Goal: Task Accomplishment & Management: Use online tool/utility

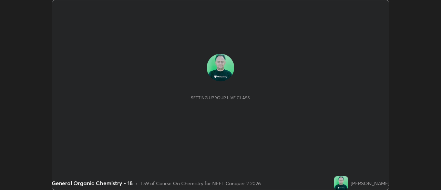
scroll to position [190, 441]
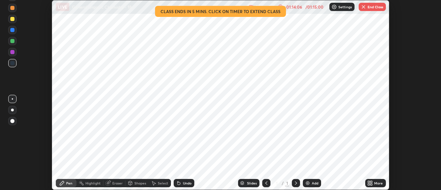
click at [370, 9] on button "End Class" at bounding box center [372, 7] width 27 height 8
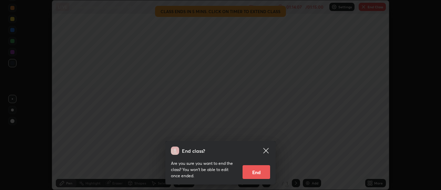
click at [261, 175] on button "End" at bounding box center [257, 172] width 28 height 14
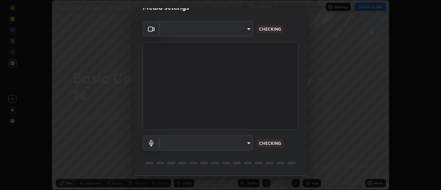
type input "985e4b1f72fc3b9494b48cef3b79fe3b682f9ae0bb15c20acfe574fe2aaad349"
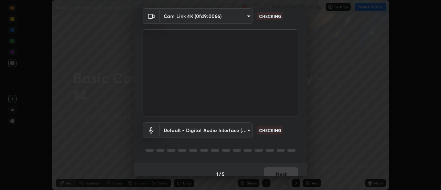
scroll to position [36, 0]
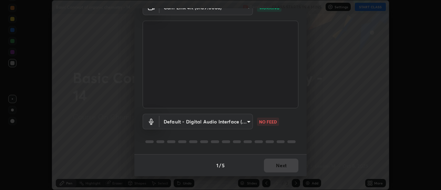
click at [235, 122] on body "Erase all Basic Concept of organic chemistry - 14 Recording CLASS STARTS IN 4 M…" at bounding box center [220, 95] width 441 height 190
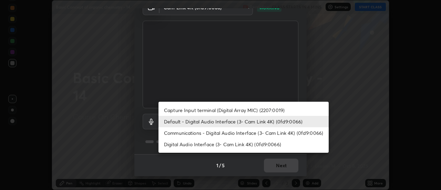
click at [236, 147] on li "Digital Audio Interface (3- Cam Link 4K) (0fd9:0066)" at bounding box center [243, 143] width 170 height 11
type input "265cf534b138bf87f319f365071951407b00c29418ffc0cf12ee2ca8a10caa95"
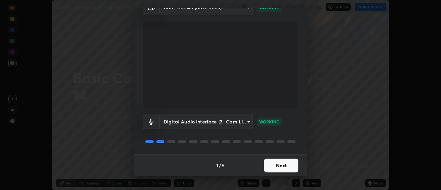
click at [279, 162] on button "Next" at bounding box center [281, 165] width 34 height 14
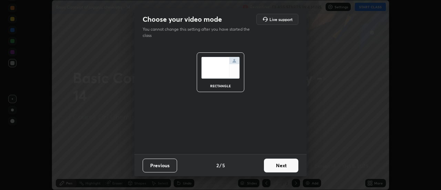
scroll to position [0, 0]
click at [282, 166] on button "Next" at bounding box center [281, 165] width 34 height 14
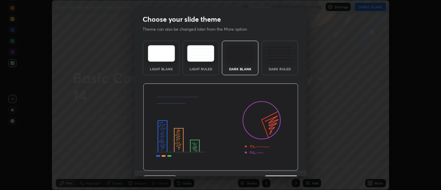
click at [283, 167] on img at bounding box center [220, 126] width 155 height 87
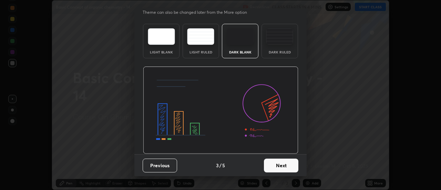
click at [283, 165] on button "Next" at bounding box center [281, 165] width 34 height 14
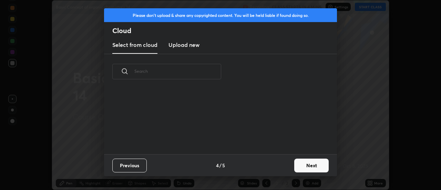
scroll to position [0, 0]
click at [283, 165] on div "Previous 4 / 5 Next" at bounding box center [220, 165] width 233 height 22
click at [299, 165] on button "Next" at bounding box center [311, 165] width 34 height 14
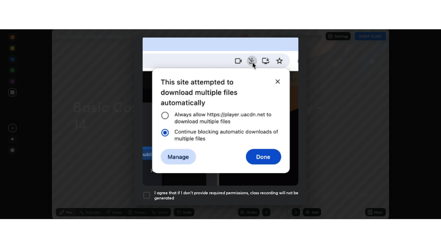
scroll to position [177, 0]
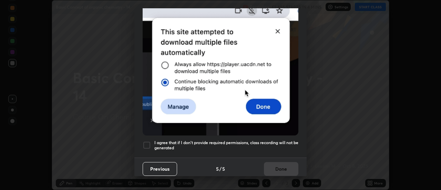
click at [287, 146] on h5 "I agree that if I don't provide required permissions, class recording will not …" at bounding box center [226, 145] width 144 height 11
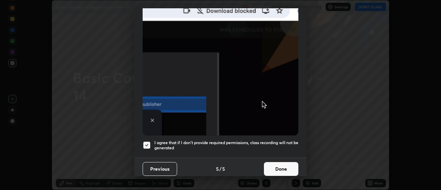
click at [287, 164] on button "Done" at bounding box center [281, 169] width 34 height 14
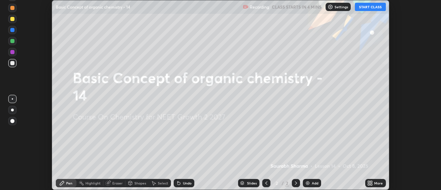
click at [375, 182] on div "More" at bounding box center [378, 182] width 9 height 3
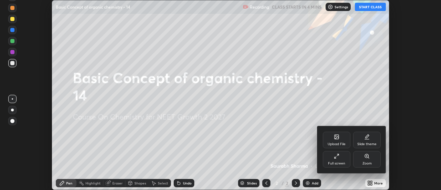
click at [332, 164] on div "Full screen" at bounding box center [336, 163] width 17 height 3
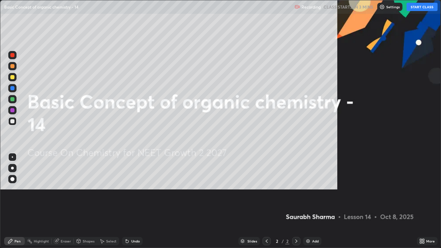
scroll to position [248, 441]
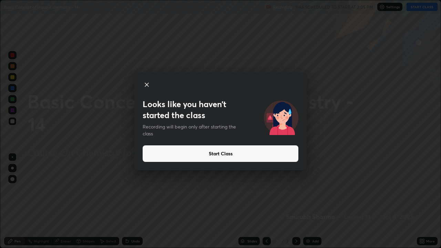
click at [296, 157] on button "Start Class" at bounding box center [221, 153] width 156 height 17
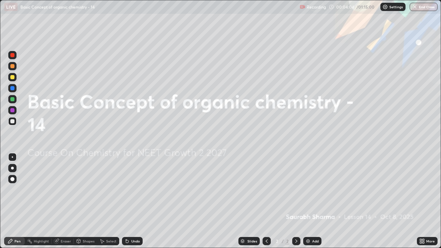
click at [320, 189] on div "Add" at bounding box center [312, 241] width 18 height 8
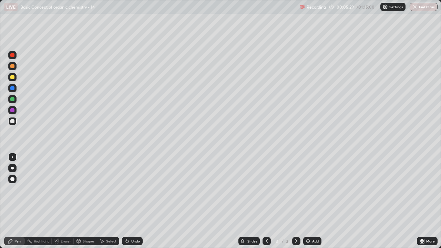
click at [84, 189] on div "Shapes" at bounding box center [89, 240] width 12 height 3
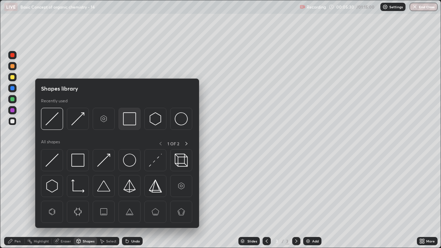
click at [126, 118] on img at bounding box center [129, 118] width 13 height 13
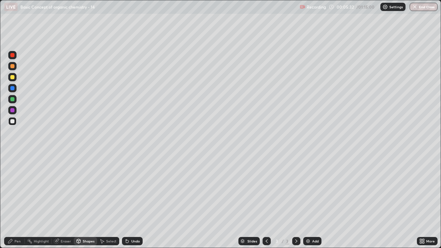
click at [17, 189] on div "Pen" at bounding box center [17, 240] width 6 height 3
click at [13, 77] on div at bounding box center [12, 77] width 4 height 4
click at [12, 121] on div at bounding box center [12, 121] width 4 height 4
click at [309, 189] on img at bounding box center [308, 241] width 6 height 6
click at [130, 189] on div "Undo" at bounding box center [132, 241] width 21 height 8
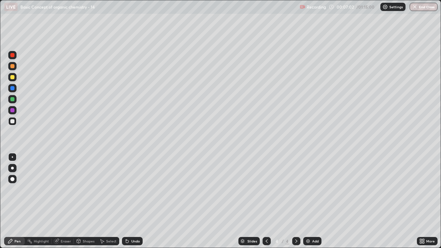
click at [131, 189] on div "Undo" at bounding box center [132, 241] width 21 height 8
click at [128, 189] on icon at bounding box center [127, 241] width 6 height 6
click at [13, 77] on div at bounding box center [12, 77] width 4 height 4
click at [130, 189] on div "Undo" at bounding box center [132, 241] width 21 height 8
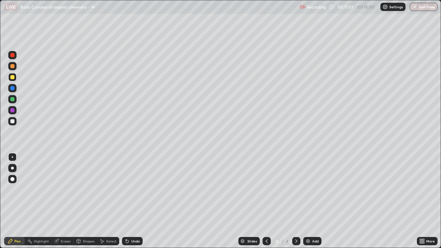
click at [12, 123] on div at bounding box center [12, 121] width 4 height 4
click at [309, 189] on img at bounding box center [308, 241] width 6 height 6
click at [83, 189] on div "Shapes" at bounding box center [89, 240] width 12 height 3
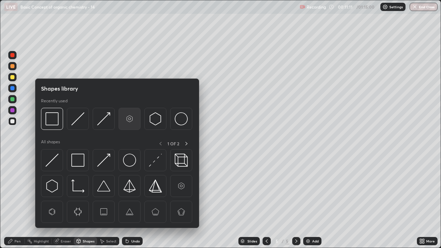
click at [126, 120] on img at bounding box center [129, 118] width 13 height 13
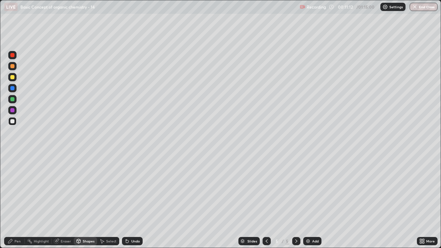
click at [14, 189] on div "Pen" at bounding box center [14, 241] width 21 height 8
click at [90, 189] on div "Shapes" at bounding box center [89, 240] width 12 height 3
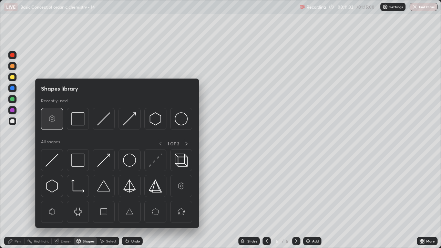
click at [51, 120] on img at bounding box center [51, 118] width 13 height 13
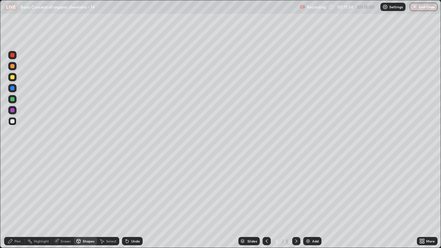
click at [18, 189] on div "Pen" at bounding box center [17, 240] width 6 height 3
click at [60, 189] on div "Eraser" at bounding box center [63, 241] width 22 height 8
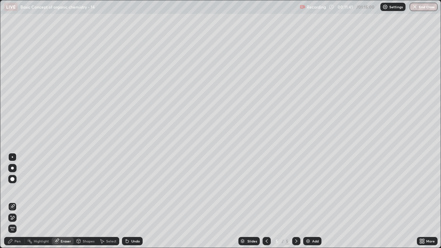
click at [18, 189] on div "Pen" at bounding box center [17, 240] width 6 height 3
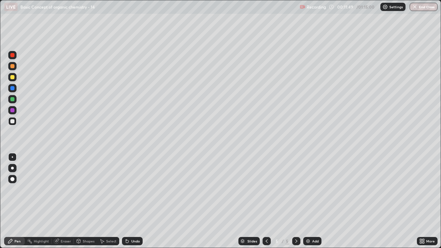
click at [126, 189] on icon at bounding box center [127, 241] width 3 height 3
click at [131, 189] on div "Undo" at bounding box center [135, 240] width 9 height 3
click at [130, 189] on div "Undo" at bounding box center [132, 241] width 21 height 8
click at [129, 189] on div "Undo" at bounding box center [132, 241] width 21 height 8
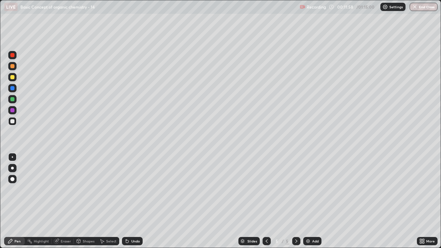
click at [129, 189] on div "Undo" at bounding box center [132, 241] width 21 height 8
click at [135, 189] on div "Undo" at bounding box center [135, 240] width 9 height 3
click at [13, 76] on div at bounding box center [12, 77] width 4 height 4
click at [78, 189] on icon at bounding box center [79, 240] width 4 height 1
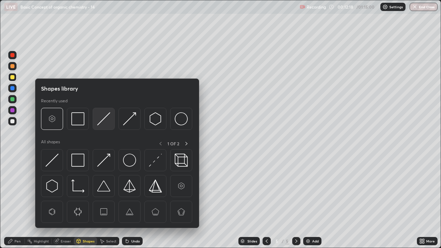
click at [101, 119] on img at bounding box center [103, 118] width 13 height 13
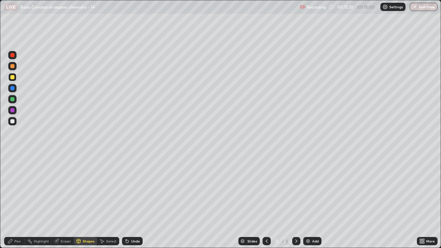
click at [16, 189] on div "Pen" at bounding box center [17, 240] width 6 height 3
click at [130, 189] on div "Undo" at bounding box center [132, 241] width 21 height 8
click at [85, 189] on div "Shapes" at bounding box center [89, 240] width 12 height 3
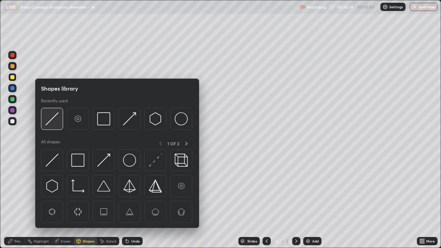
click at [52, 125] on img at bounding box center [51, 118] width 13 height 13
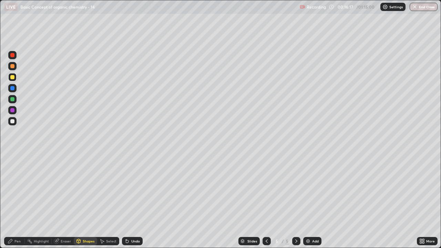
click at [16, 189] on div "Pen" at bounding box center [17, 240] width 6 height 3
click at [13, 123] on div at bounding box center [12, 121] width 4 height 4
click at [307, 189] on img at bounding box center [308, 241] width 6 height 6
click at [13, 78] on div at bounding box center [12, 77] width 4 height 4
click at [78, 189] on icon at bounding box center [79, 241] width 4 height 4
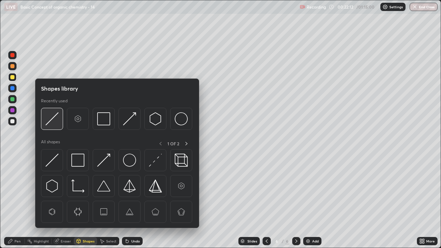
click at [55, 120] on img at bounding box center [51, 118] width 13 height 13
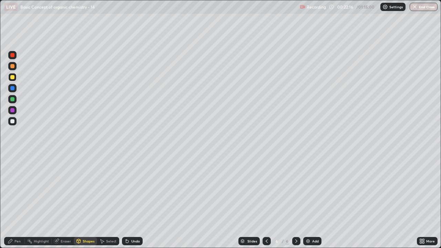
click at [15, 189] on div "Pen" at bounding box center [14, 241] width 21 height 8
click at [10, 123] on div at bounding box center [12, 121] width 8 height 8
click at [133, 189] on div "Undo" at bounding box center [132, 241] width 21 height 8
click at [135, 189] on div "Undo" at bounding box center [132, 241] width 21 height 8
click at [13, 76] on div at bounding box center [12, 77] width 4 height 4
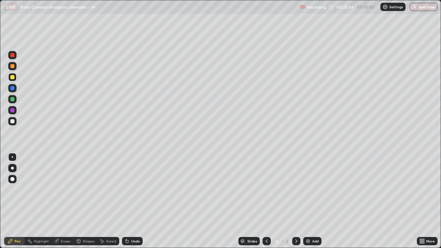
click at [14, 122] on div at bounding box center [12, 121] width 4 height 4
click at [130, 189] on div "Undo" at bounding box center [132, 241] width 21 height 8
click at [13, 78] on div at bounding box center [12, 77] width 4 height 4
click at [85, 189] on div "Shapes" at bounding box center [89, 240] width 12 height 3
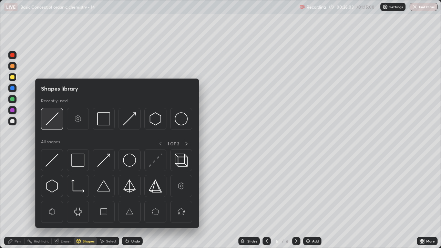
click at [54, 119] on img at bounding box center [51, 118] width 13 height 13
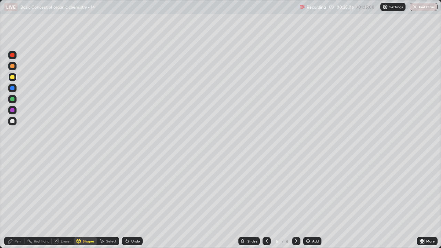
click at [13, 189] on icon at bounding box center [11, 241] width 6 height 6
click at [134, 189] on div "Undo" at bounding box center [135, 240] width 9 height 3
click at [132, 189] on div "Undo" at bounding box center [135, 240] width 9 height 3
click at [130, 189] on div "Undo" at bounding box center [132, 241] width 21 height 8
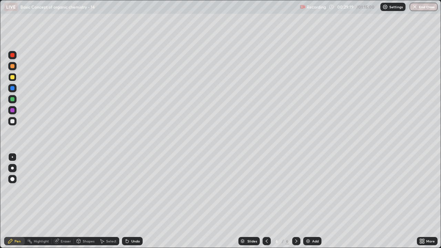
click at [85, 189] on div "Shapes" at bounding box center [85, 241] width 23 height 8
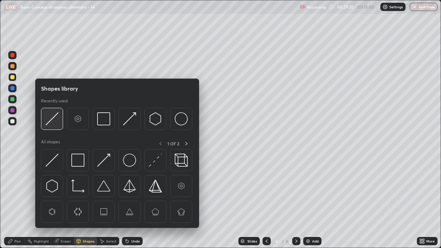
click at [56, 121] on img at bounding box center [51, 118] width 13 height 13
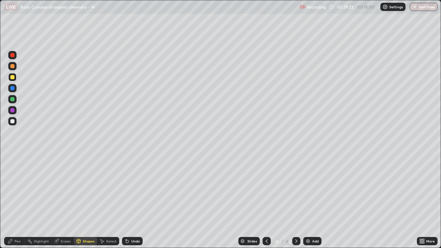
click at [13, 189] on div "Pen" at bounding box center [14, 241] width 21 height 8
click at [12, 121] on div at bounding box center [12, 121] width 4 height 4
click at [312, 189] on div "Add" at bounding box center [315, 240] width 7 height 3
click at [263, 189] on div at bounding box center [266, 241] width 8 height 8
click at [296, 189] on icon at bounding box center [296, 241] width 6 height 6
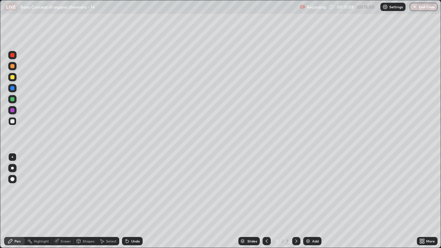
click at [84, 189] on div "Shapes" at bounding box center [89, 240] width 12 height 3
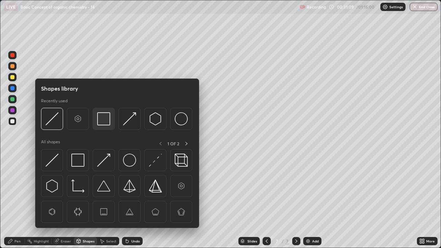
click at [99, 119] on img at bounding box center [103, 118] width 13 height 13
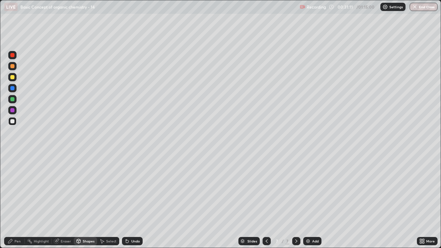
click at [16, 189] on div "Pen" at bounding box center [17, 240] width 6 height 3
click at [13, 78] on div at bounding box center [12, 77] width 4 height 4
click at [128, 189] on div "Undo" at bounding box center [132, 241] width 21 height 8
click at [109, 189] on div "Select" at bounding box center [111, 240] width 10 height 3
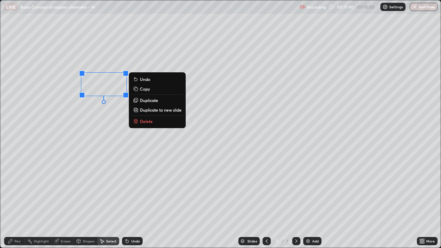
click at [148, 101] on p "Duplicate" at bounding box center [149, 100] width 18 height 6
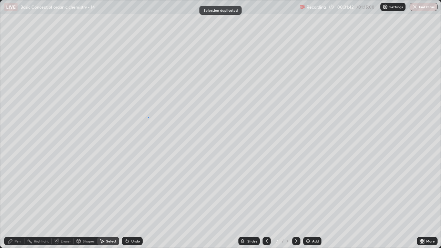
click at [148, 117] on div "0 ° Undo Copy Duplicate Duplicate to new slide Delete" at bounding box center [220, 123] width 440 height 247
click at [11, 189] on icon at bounding box center [10, 241] width 4 height 4
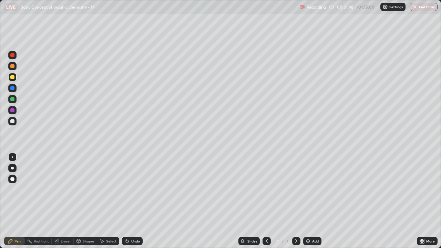
click at [106, 189] on div "Select" at bounding box center [111, 240] width 10 height 3
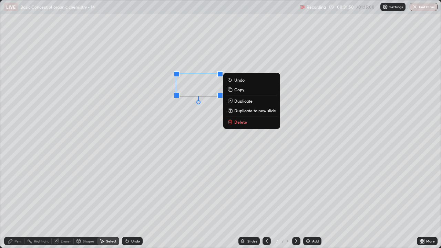
click at [238, 101] on p "Duplicate" at bounding box center [243, 101] width 18 height 6
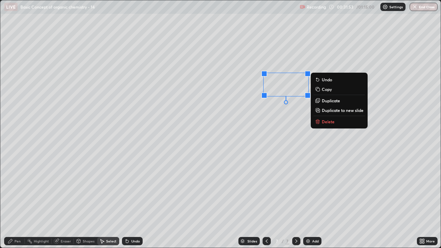
click at [237, 116] on div "0 ° Undo Copy Duplicate Duplicate to new slide Delete" at bounding box center [220, 123] width 440 height 247
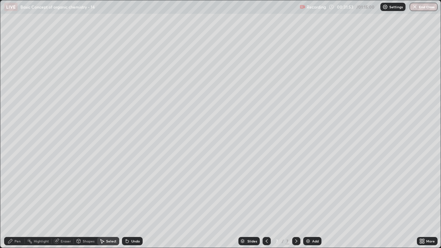
click at [15, 189] on div "Pen" at bounding box center [14, 241] width 21 height 8
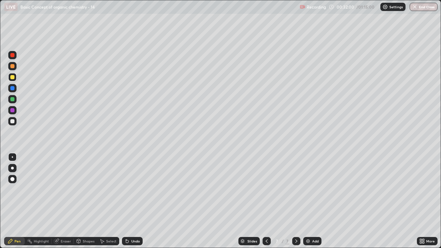
click at [14, 122] on div at bounding box center [12, 121] width 4 height 4
click at [12, 168] on div at bounding box center [12, 168] width 3 height 3
click at [107, 189] on div "Select" at bounding box center [111, 240] width 10 height 3
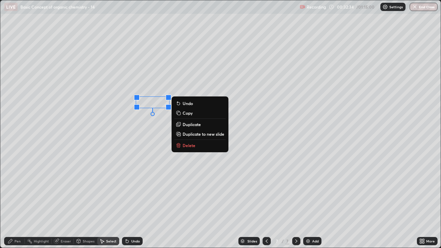
click at [189, 124] on p "Duplicate" at bounding box center [192, 125] width 18 height 6
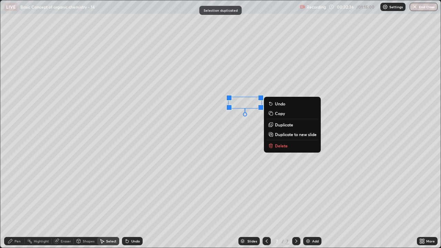
click at [278, 123] on p "Duplicate" at bounding box center [284, 125] width 18 height 6
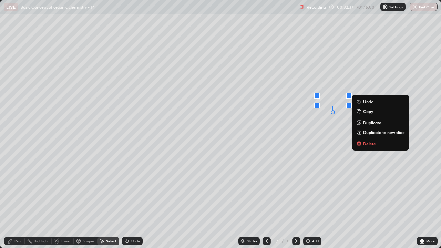
click at [307, 128] on div "0 ° Undo Copy Duplicate Duplicate to new slide Delete" at bounding box center [220, 123] width 440 height 247
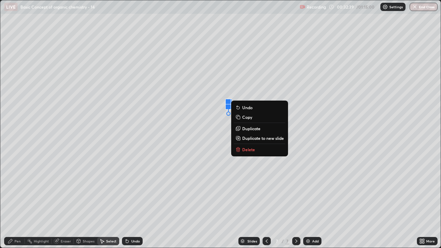
click at [246, 148] on p "Delete" at bounding box center [248, 150] width 13 height 6
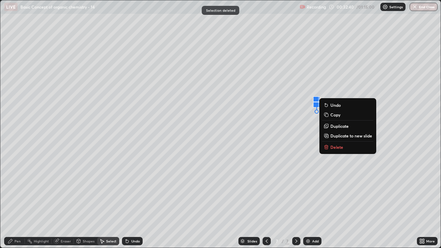
click at [334, 146] on p "Delete" at bounding box center [336, 147] width 13 height 6
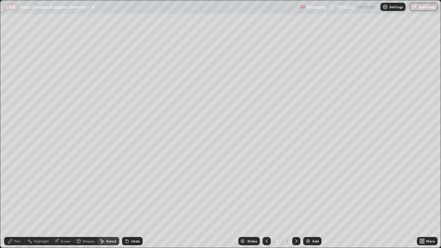
click at [18, 189] on div "Pen" at bounding box center [14, 241] width 21 height 8
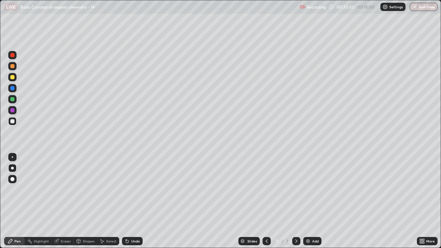
click at [131, 189] on div "Undo" at bounding box center [135, 240] width 9 height 3
click at [132, 189] on div "Undo" at bounding box center [135, 240] width 9 height 3
click at [12, 157] on div at bounding box center [12, 156] width 1 height 1
click at [309, 189] on img at bounding box center [308, 241] width 6 height 6
click at [13, 154] on div at bounding box center [12, 157] width 8 height 8
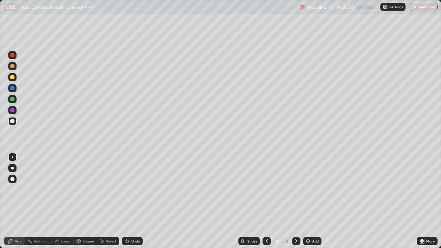
click at [13, 79] on div at bounding box center [12, 77] width 4 height 4
click at [126, 189] on icon at bounding box center [127, 241] width 3 height 3
click at [129, 189] on div "Undo" at bounding box center [132, 241] width 21 height 8
click at [131, 189] on div "Undo" at bounding box center [135, 240] width 9 height 3
click at [86, 189] on div "Shapes" at bounding box center [89, 240] width 12 height 3
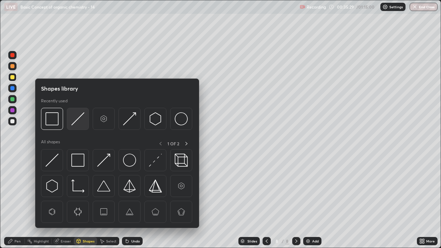
click at [72, 119] on img at bounding box center [77, 118] width 13 height 13
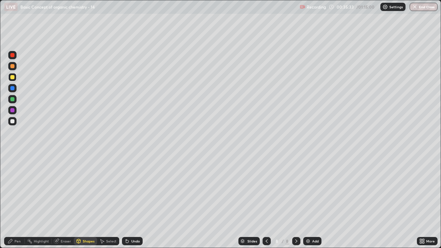
click at [13, 189] on div "Pen" at bounding box center [14, 241] width 21 height 8
click at [16, 121] on div at bounding box center [12, 121] width 8 height 8
click at [131, 189] on div "Undo" at bounding box center [135, 240] width 9 height 3
click at [10, 80] on div at bounding box center [12, 77] width 8 height 8
click at [131, 189] on div "Undo" at bounding box center [132, 241] width 21 height 8
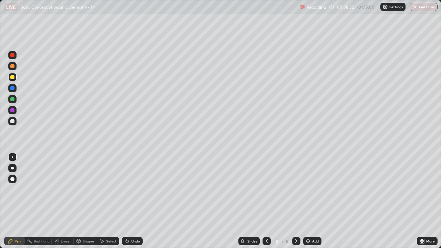
click at [93, 189] on div "Shapes" at bounding box center [85, 241] width 23 height 8
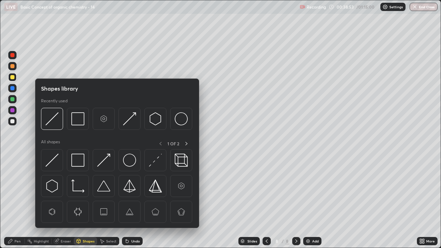
click at [58, 118] on img at bounding box center [51, 118] width 13 height 13
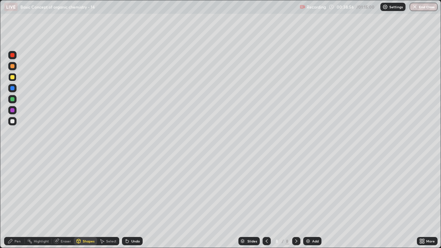
click at [16, 189] on div "Pen" at bounding box center [17, 240] width 6 height 3
click at [13, 121] on div at bounding box center [12, 121] width 4 height 4
click at [310, 189] on img at bounding box center [308, 241] width 6 height 6
click at [13, 77] on div at bounding box center [12, 77] width 4 height 4
click at [86, 189] on div "Shapes" at bounding box center [89, 240] width 12 height 3
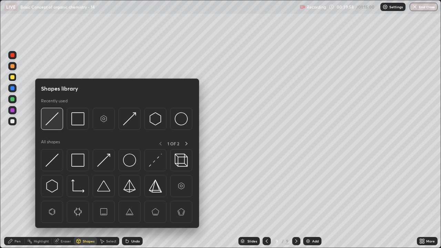
click at [55, 121] on img at bounding box center [51, 118] width 13 height 13
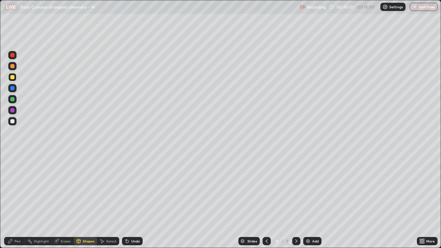
click at [15, 189] on div "Pen" at bounding box center [17, 240] width 6 height 3
click at [12, 122] on div at bounding box center [12, 121] width 4 height 4
click at [130, 189] on div "Undo" at bounding box center [132, 241] width 21 height 8
click at [13, 77] on div at bounding box center [12, 77] width 4 height 4
click at [110, 189] on div "Select" at bounding box center [111, 240] width 10 height 3
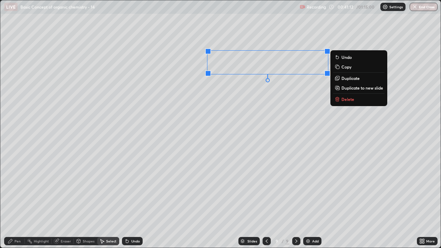
click at [342, 79] on p "Duplicate" at bounding box center [350, 78] width 18 height 6
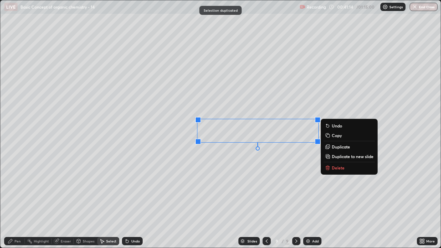
click at [237, 163] on div "0 ° Undo Copy Duplicate Duplicate to new slide Delete" at bounding box center [220, 123] width 440 height 247
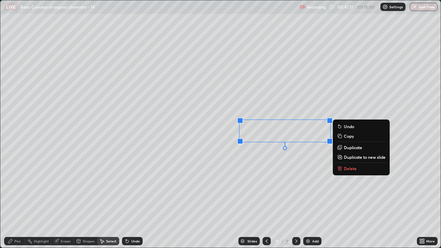
click at [289, 168] on div "0 ° Undo Copy Duplicate Duplicate to new slide Delete" at bounding box center [220, 123] width 440 height 247
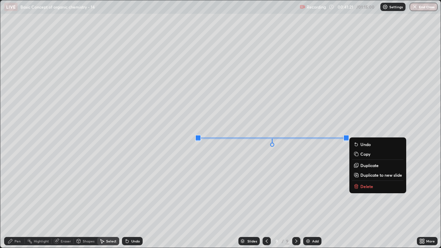
click at [266, 167] on div "0 ° Undo Copy Duplicate Duplicate to new slide Delete" at bounding box center [220, 123] width 440 height 247
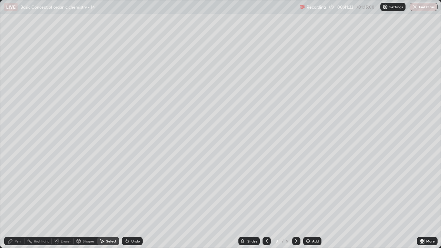
click at [13, 189] on div "Pen" at bounding box center [14, 241] width 21 height 8
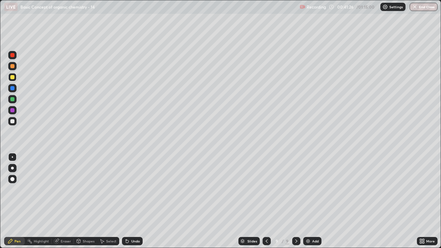
click at [66, 189] on div "Eraser" at bounding box center [66, 240] width 10 height 3
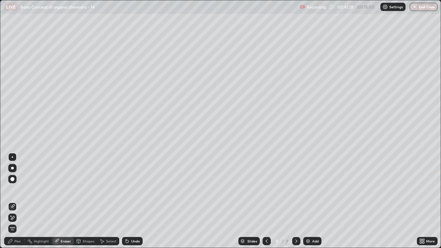
click at [14, 189] on div "Pen" at bounding box center [17, 240] width 6 height 3
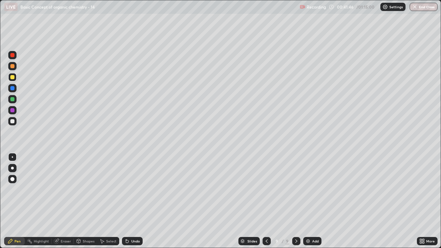
click at [16, 124] on div at bounding box center [12, 121] width 8 height 8
click at [315, 189] on div "Add" at bounding box center [315, 240] width 7 height 3
click at [131, 189] on div "Undo" at bounding box center [135, 240] width 9 height 3
click at [133, 189] on div "Undo" at bounding box center [135, 240] width 9 height 3
click at [131, 189] on div "Undo" at bounding box center [132, 241] width 21 height 8
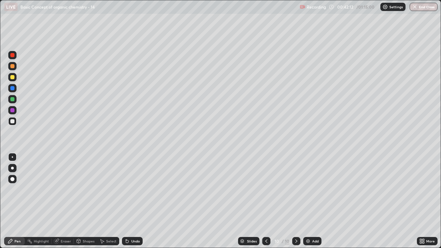
click at [132, 189] on div "Undo" at bounding box center [135, 240] width 9 height 3
click at [13, 77] on div at bounding box center [12, 77] width 4 height 4
click at [140, 189] on div "Undo" at bounding box center [132, 241] width 21 height 8
click at [136, 189] on div "Undo" at bounding box center [135, 240] width 9 height 3
click at [90, 189] on div "Shapes" at bounding box center [89, 240] width 12 height 3
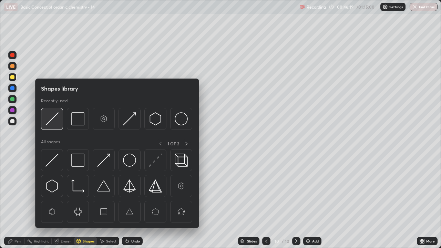
click at [59, 121] on img at bounding box center [51, 118] width 13 height 13
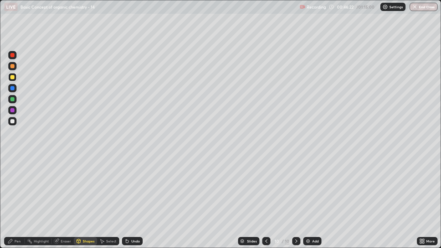
click at [15, 189] on div "Pen" at bounding box center [17, 240] width 6 height 3
click at [12, 120] on div at bounding box center [12, 121] width 4 height 4
click at [309, 189] on img at bounding box center [308, 241] width 6 height 6
click at [131, 189] on div "Undo" at bounding box center [135, 240] width 9 height 3
click at [87, 189] on div "Shapes" at bounding box center [89, 240] width 12 height 3
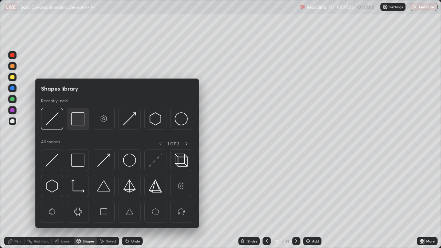
click at [73, 120] on img at bounding box center [77, 118] width 13 height 13
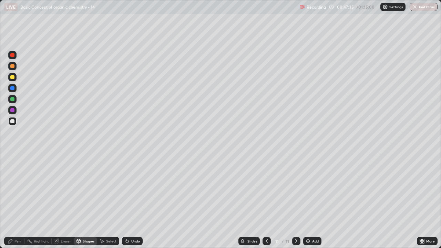
click at [17, 189] on div "Pen" at bounding box center [14, 241] width 21 height 8
click at [12, 78] on div at bounding box center [12, 77] width 4 height 4
click at [110, 189] on div "Select" at bounding box center [111, 240] width 10 height 3
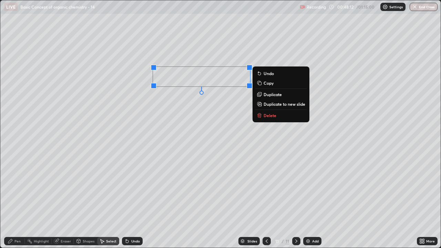
click at [266, 94] on p "Duplicate" at bounding box center [273, 95] width 18 height 6
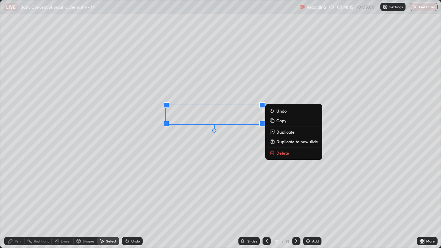
click at [209, 136] on div "0 ° Undo Copy Duplicate Duplicate to new slide Delete" at bounding box center [220, 123] width 440 height 247
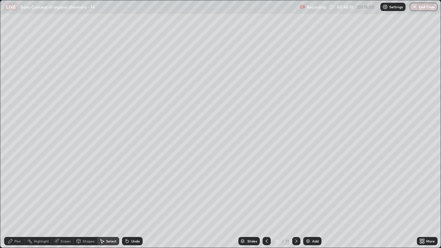
click at [13, 189] on div "Pen" at bounding box center [14, 241] width 21 height 8
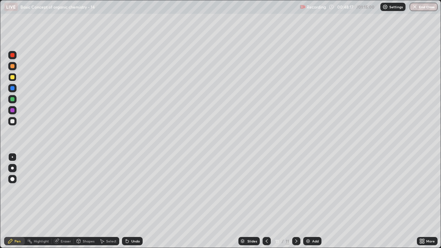
click at [16, 118] on div at bounding box center [12, 121] width 8 height 8
click at [110, 189] on div "Select" at bounding box center [111, 240] width 10 height 3
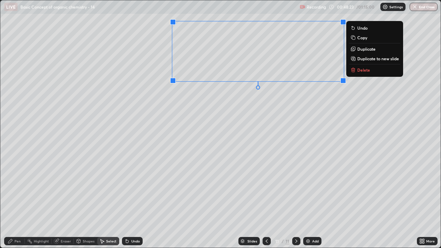
click at [274, 105] on div "0 ° Undo Copy Duplicate Duplicate to new slide Delete" at bounding box center [220, 123] width 440 height 247
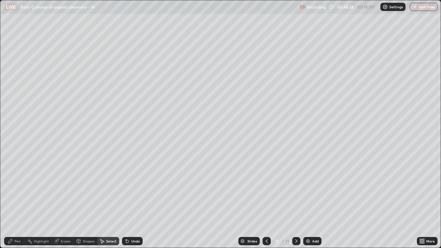
click at [12, 189] on icon at bounding box center [11, 241] width 6 height 6
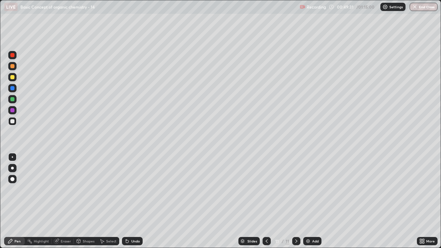
click at [79, 189] on icon at bounding box center [79, 242] width 0 height 2
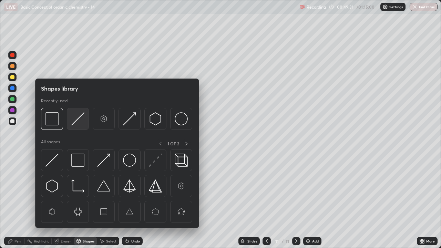
click at [73, 117] on img at bounding box center [77, 118] width 13 height 13
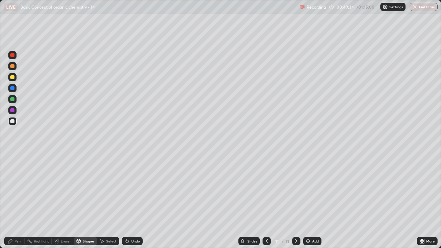
click at [12, 189] on icon at bounding box center [11, 241] width 6 height 6
click at [81, 189] on div "Shapes" at bounding box center [85, 241] width 23 height 8
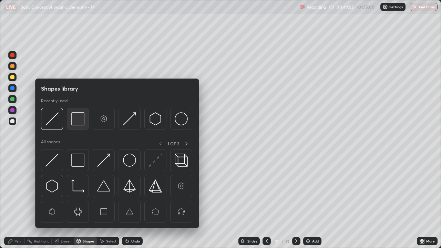
click at [76, 116] on img at bounding box center [77, 118] width 13 height 13
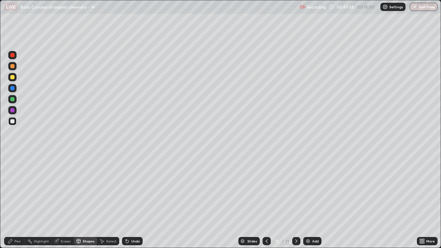
click at [128, 189] on icon at bounding box center [127, 241] width 6 height 6
click at [15, 189] on div "Pen" at bounding box center [17, 240] width 6 height 3
click at [307, 189] on img at bounding box center [308, 241] width 6 height 6
click at [15, 78] on div at bounding box center [12, 77] width 8 height 8
click at [83, 189] on div "Shapes" at bounding box center [85, 241] width 23 height 8
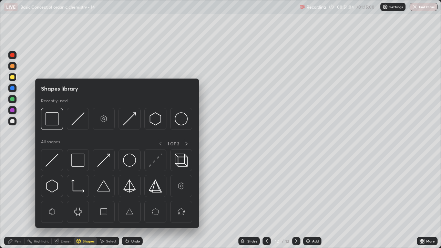
click at [74, 120] on img at bounding box center [77, 118] width 13 height 13
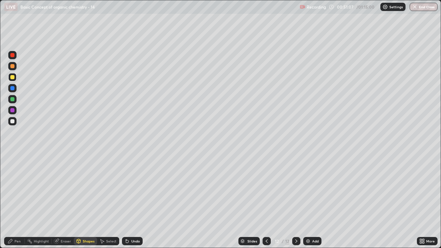
click at [10, 189] on div "Pen" at bounding box center [14, 241] width 21 height 8
click at [14, 121] on div at bounding box center [12, 121] width 4 height 4
click at [16, 78] on div at bounding box center [12, 77] width 8 height 8
click at [13, 78] on div at bounding box center [12, 77] width 4 height 4
click at [130, 189] on div "Undo" at bounding box center [132, 241] width 21 height 8
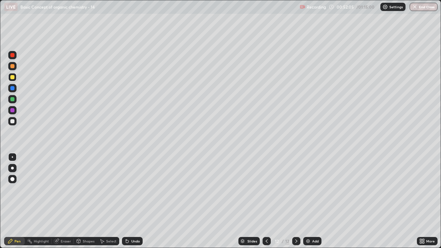
click at [131, 189] on div "Undo" at bounding box center [135, 240] width 9 height 3
click at [88, 189] on div "Shapes" at bounding box center [85, 241] width 23 height 8
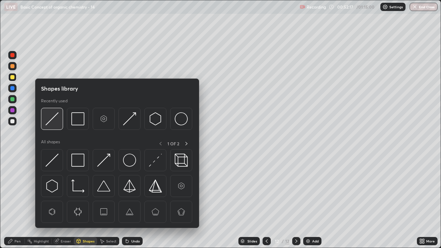
click at [50, 116] on img at bounding box center [51, 118] width 13 height 13
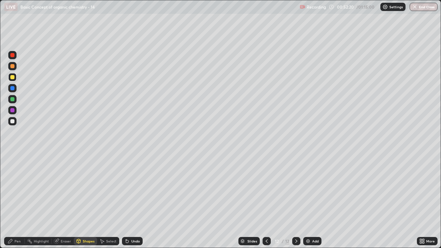
click at [16, 189] on div "Pen" at bounding box center [17, 240] width 6 height 3
click at [13, 120] on div at bounding box center [12, 121] width 4 height 4
click at [132, 189] on div "Undo" at bounding box center [135, 240] width 9 height 3
click at [133, 189] on div "Undo" at bounding box center [135, 240] width 9 height 3
click at [134, 189] on div "Undo" at bounding box center [135, 240] width 9 height 3
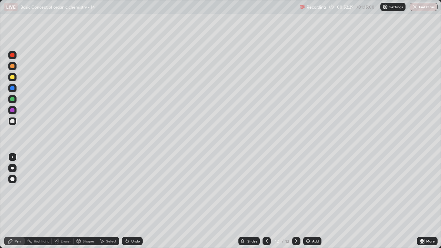
click at [133, 189] on div "Undo" at bounding box center [132, 241] width 21 height 8
click at [131, 189] on div "Undo" at bounding box center [135, 240] width 9 height 3
click at [13, 78] on div at bounding box center [12, 77] width 4 height 4
click at [89, 189] on div "Shapes" at bounding box center [89, 240] width 12 height 3
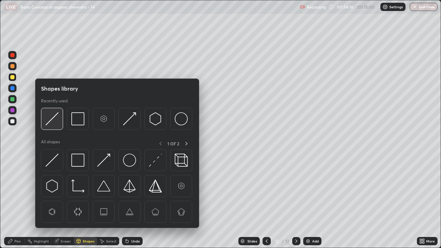
click at [54, 122] on img at bounding box center [51, 118] width 13 height 13
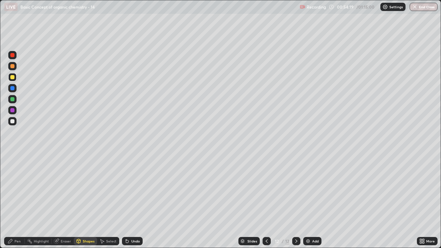
click at [14, 189] on div "Pen" at bounding box center [14, 241] width 21 height 8
click at [309, 189] on img at bounding box center [308, 241] width 6 height 6
click at [16, 118] on div at bounding box center [12, 121] width 8 height 8
click at [66, 189] on div "Eraser" at bounding box center [66, 240] width 10 height 3
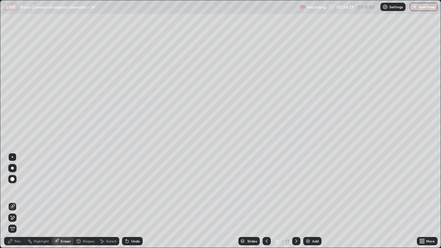
click at [21, 189] on div "Pen" at bounding box center [14, 241] width 21 height 8
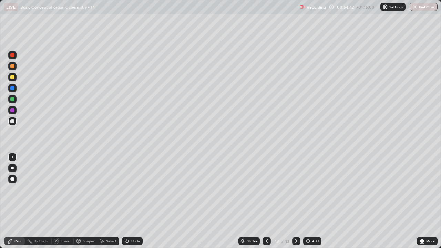
click at [13, 78] on div at bounding box center [12, 77] width 4 height 4
click at [129, 189] on icon at bounding box center [127, 241] width 6 height 6
click at [131, 189] on div "Undo" at bounding box center [135, 240] width 9 height 3
click at [133, 189] on div "Undo" at bounding box center [132, 241] width 21 height 8
click at [134, 189] on div "Undo" at bounding box center [132, 241] width 21 height 8
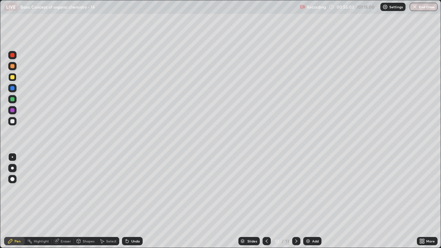
click at [134, 189] on div "Undo" at bounding box center [132, 241] width 21 height 8
click at [106, 189] on div "Select" at bounding box center [111, 240] width 10 height 3
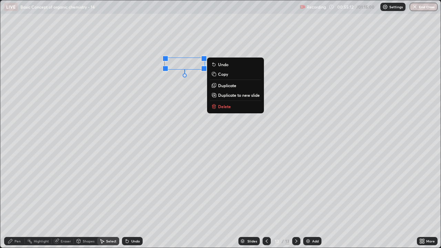
click at [172, 104] on div "0 ° Undo Copy Duplicate Duplicate to new slide Delete" at bounding box center [220, 123] width 440 height 247
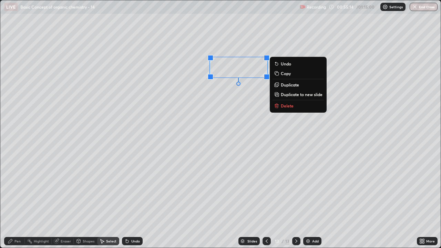
click at [201, 96] on div "0 ° Undo Copy Duplicate Duplicate to new slide Delete" at bounding box center [220, 123] width 440 height 247
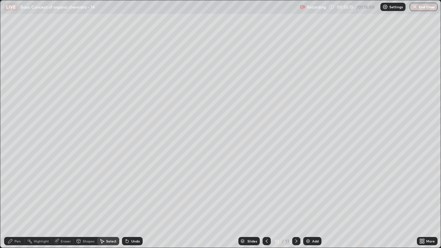
click at [15, 189] on div "Pen" at bounding box center [17, 240] width 6 height 3
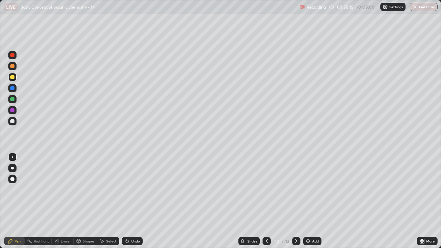
click at [11, 121] on div at bounding box center [12, 121] width 4 height 4
click at [64, 189] on div "Eraser" at bounding box center [63, 241] width 22 height 8
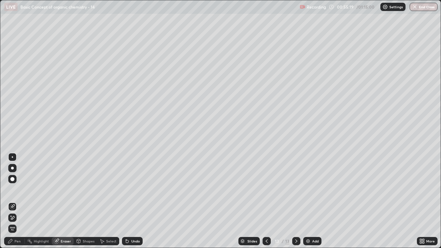
click at [17, 189] on div "Pen" at bounding box center [17, 240] width 6 height 3
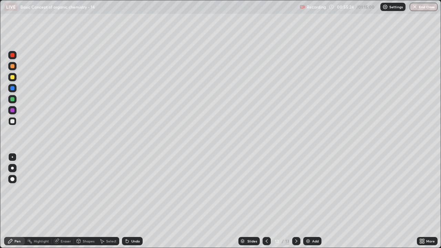
click at [12, 78] on div at bounding box center [12, 77] width 4 height 4
click at [12, 118] on div at bounding box center [12, 121] width 8 height 8
click at [106, 189] on div "Select" at bounding box center [108, 241] width 22 height 8
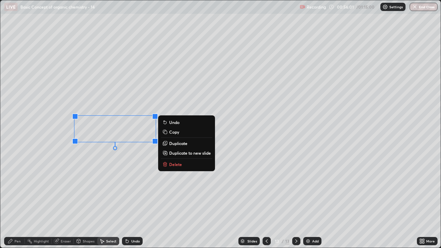
click at [98, 157] on div "0 ° Undo Copy Duplicate Duplicate to new slide Delete" at bounding box center [220, 123] width 440 height 247
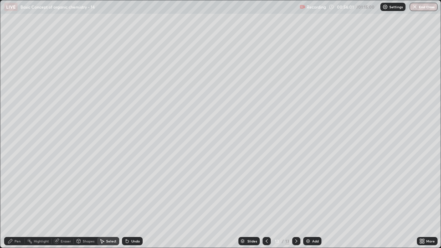
click at [16, 189] on div "Pen" at bounding box center [14, 241] width 21 height 8
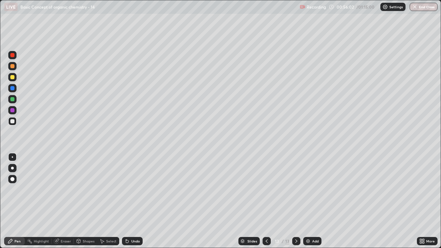
click at [12, 76] on div at bounding box center [12, 77] width 4 height 4
click at [78, 189] on icon at bounding box center [79, 240] width 4 height 1
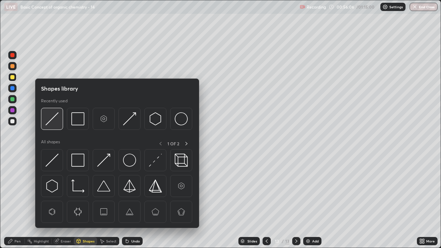
click at [53, 122] on img at bounding box center [51, 118] width 13 height 13
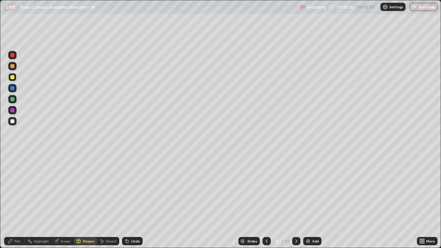
click at [15, 189] on div "Pen" at bounding box center [14, 241] width 21 height 8
click at [133, 189] on div "Undo" at bounding box center [132, 241] width 21 height 8
click at [63, 189] on div "Eraser" at bounding box center [63, 241] width 22 height 8
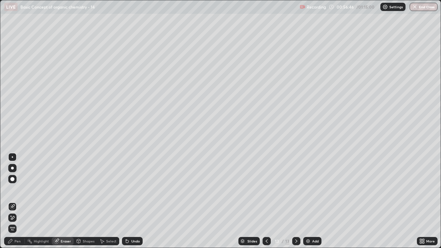
click at [14, 189] on div "Pen" at bounding box center [14, 241] width 21 height 8
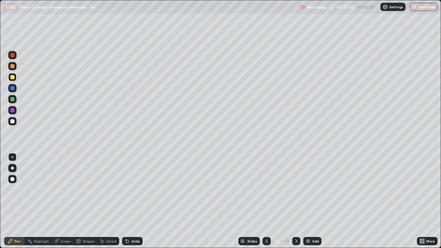
click at [134, 189] on div "Undo" at bounding box center [132, 241] width 21 height 8
click at [14, 123] on div at bounding box center [12, 121] width 4 height 4
click at [312, 189] on div "Add" at bounding box center [312, 241] width 18 height 8
click at [126, 189] on icon at bounding box center [127, 241] width 3 height 3
click at [128, 189] on div "Undo" at bounding box center [132, 241] width 21 height 8
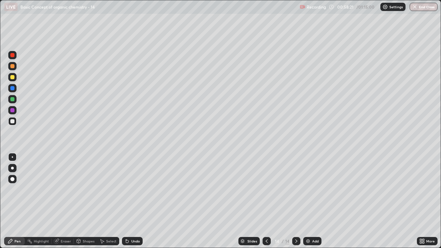
click at [59, 189] on div "Eraser" at bounding box center [63, 241] width 22 height 8
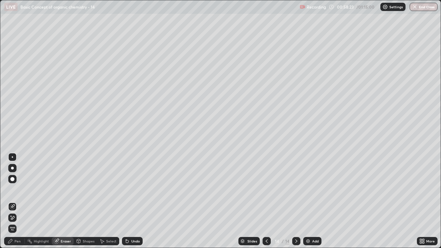
click at [16, 189] on div "Pen" at bounding box center [14, 241] width 21 height 8
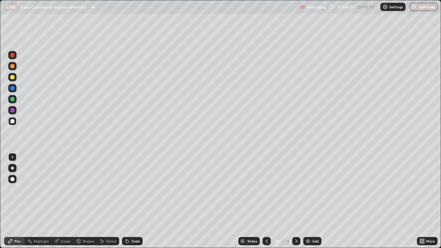
click at [316, 189] on div "Add" at bounding box center [312, 241] width 18 height 8
click at [84, 189] on div "Shapes" at bounding box center [89, 240] width 12 height 3
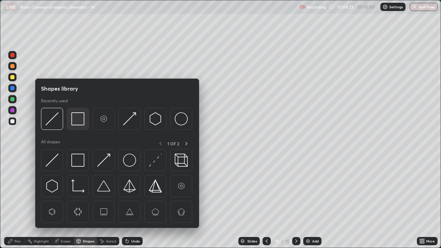
click at [77, 119] on img at bounding box center [77, 118] width 13 height 13
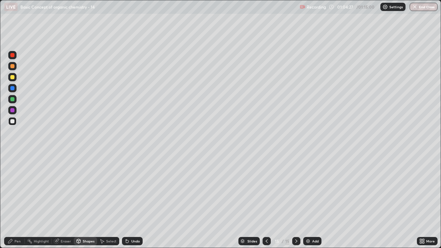
click at [16, 189] on div "Pen" at bounding box center [17, 240] width 6 height 3
click at [14, 179] on div at bounding box center [12, 179] width 4 height 4
click at [12, 157] on div at bounding box center [12, 156] width 1 height 1
click at [13, 77] on div at bounding box center [12, 77] width 4 height 4
click at [14, 122] on div at bounding box center [12, 121] width 4 height 4
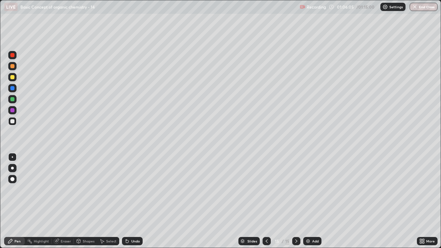
click at [128, 189] on div "Undo" at bounding box center [132, 241] width 21 height 8
click at [83, 189] on div "Shapes" at bounding box center [89, 240] width 12 height 3
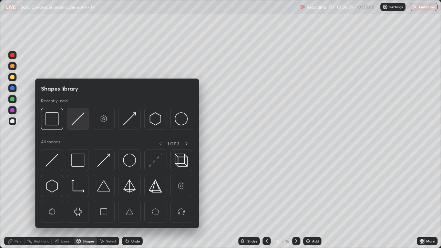
click at [73, 118] on img at bounding box center [77, 118] width 13 height 13
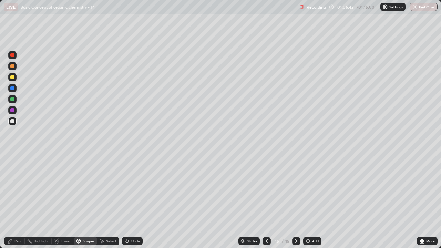
click at [12, 79] on div at bounding box center [12, 77] width 4 height 4
click at [13, 189] on div "Pen" at bounding box center [14, 241] width 21 height 8
click at [12, 121] on div at bounding box center [12, 121] width 4 height 4
click at [126, 189] on icon at bounding box center [126, 239] width 1 height 1
click at [86, 189] on div "Shapes" at bounding box center [89, 240] width 12 height 3
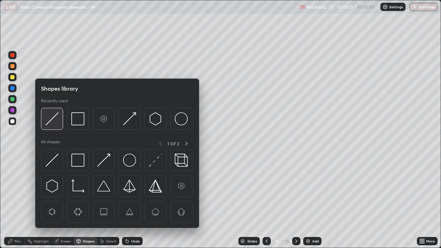
click at [57, 122] on img at bounding box center [51, 118] width 13 height 13
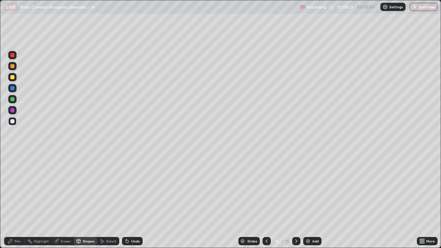
click at [16, 189] on div "Pen" at bounding box center [14, 241] width 21 height 8
click at [12, 77] on div at bounding box center [12, 77] width 4 height 4
click at [133, 189] on div "Undo" at bounding box center [132, 241] width 21 height 8
click at [11, 121] on div at bounding box center [12, 121] width 4 height 4
click at [134, 189] on div "Undo" at bounding box center [135, 240] width 9 height 3
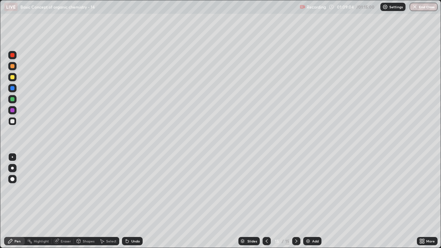
click at [83, 189] on div "Shapes" at bounding box center [89, 240] width 12 height 3
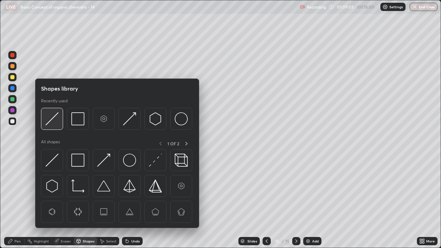
click at [51, 122] on img at bounding box center [51, 118] width 13 height 13
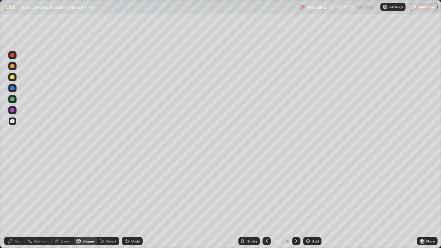
click at [17, 189] on div "Pen" at bounding box center [14, 241] width 21 height 8
click at [12, 78] on div at bounding box center [12, 77] width 4 height 4
click at [16, 119] on div at bounding box center [12, 121] width 8 height 8
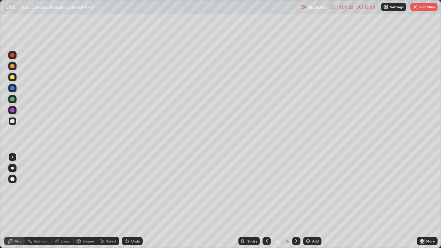
click at [420, 7] on button "End Class" at bounding box center [423, 7] width 27 height 8
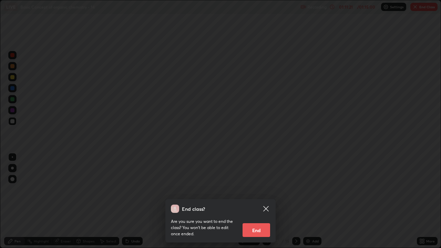
click at [267, 189] on button "End" at bounding box center [257, 230] width 28 height 14
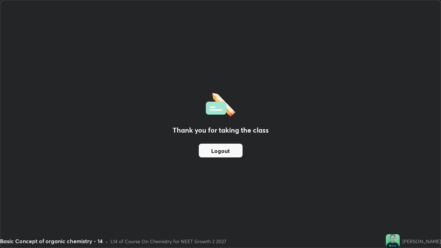
click at [233, 153] on button "Logout" at bounding box center [221, 151] width 44 height 14
click at [233, 144] on button "Logout" at bounding box center [221, 151] width 44 height 14
